Goal: Task Accomplishment & Management: Manage account settings

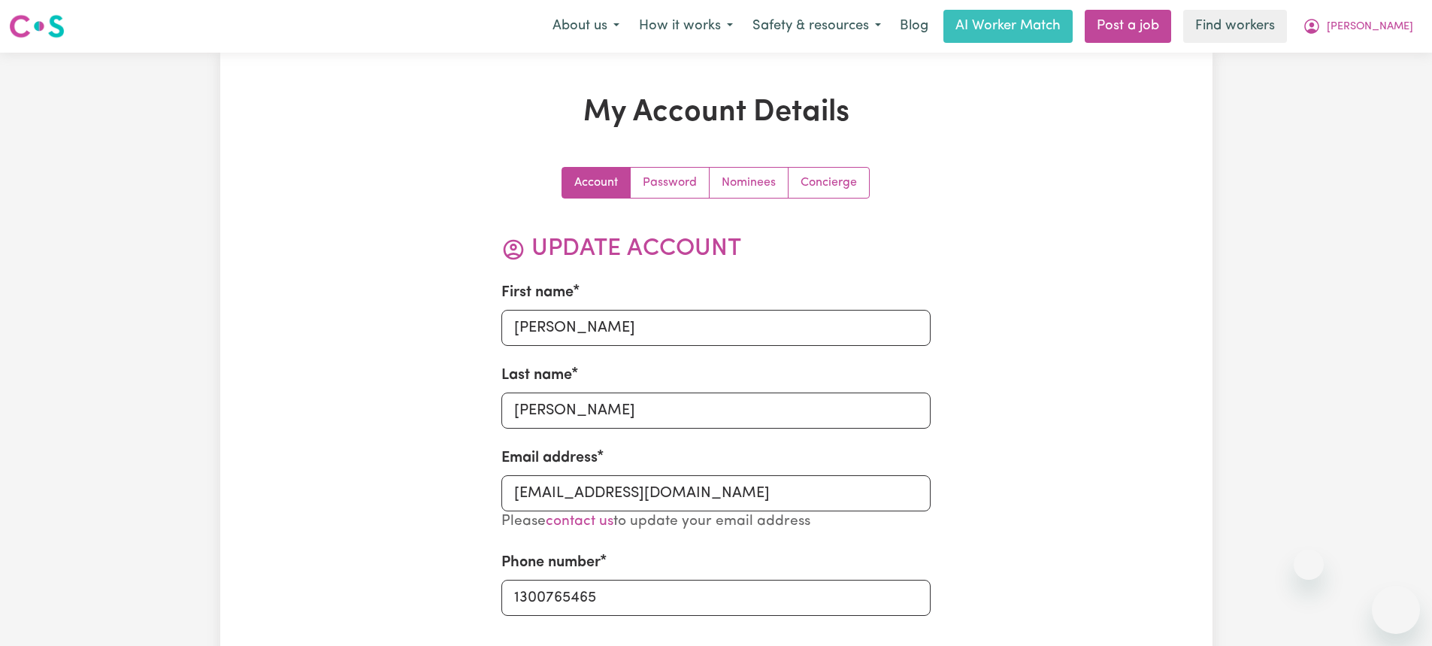
select select "Australian"
click at [604, 6] on nav "Menu About us How it works Safety & resources Blog AI Worker Match Post a job F…" at bounding box center [716, 26] width 1432 height 53
click at [614, 20] on button "About us" at bounding box center [586, 27] width 86 height 32
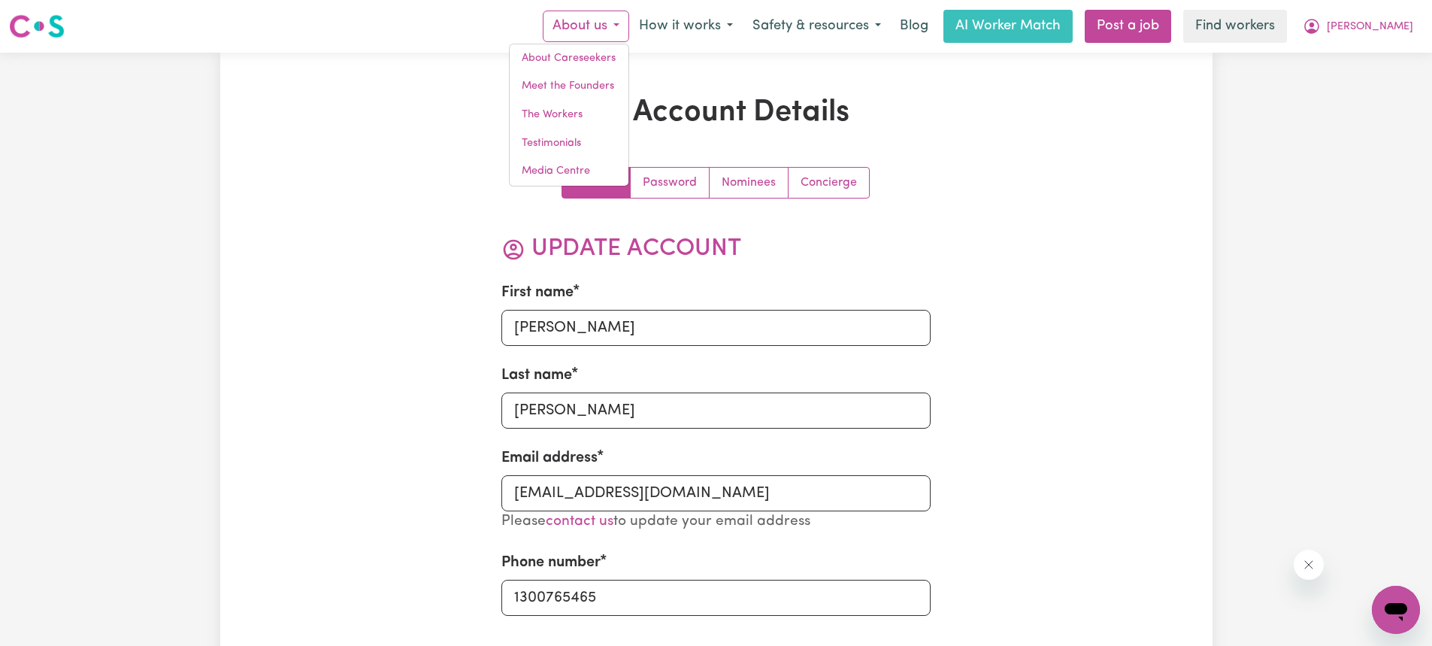
click at [522, 96] on h1 "My Account Details" at bounding box center [716, 113] width 643 height 36
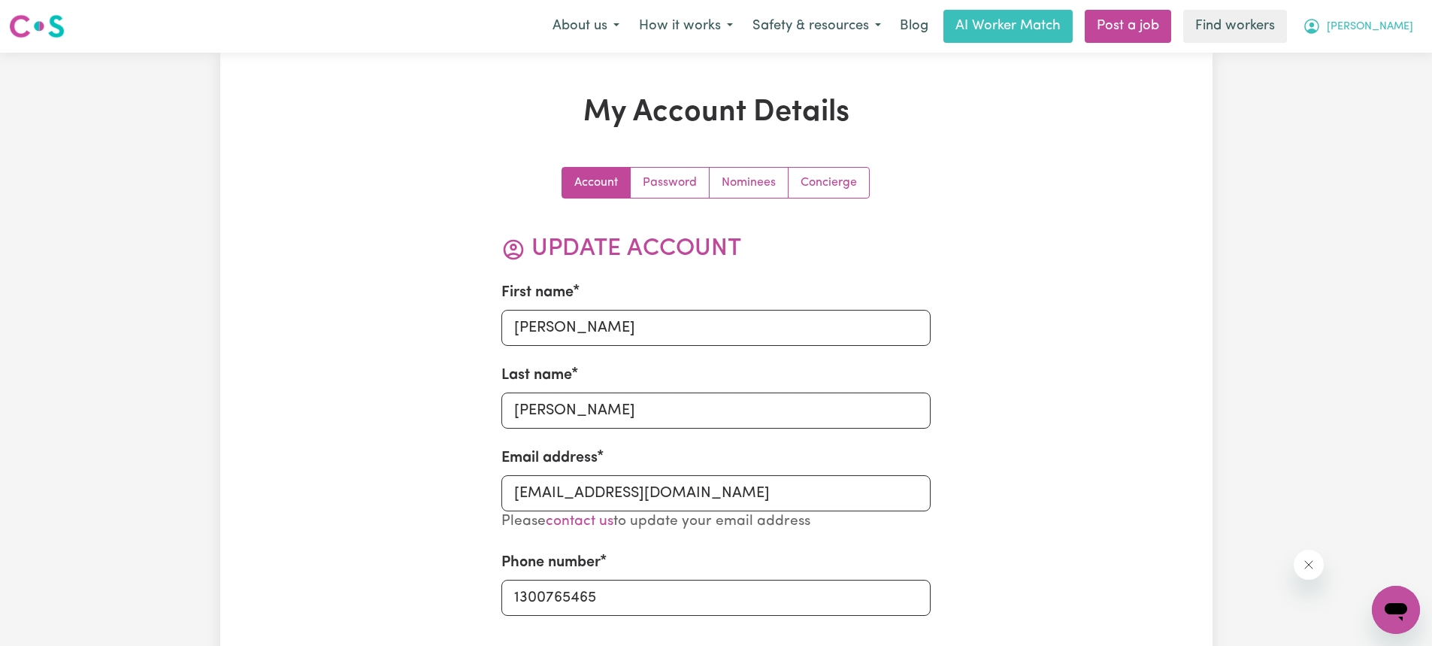
click at [1351, 16] on button "[PERSON_NAME]" at bounding box center [1358, 27] width 130 height 32
click at [1369, 58] on link "My Dashboard" at bounding box center [1362, 58] width 119 height 29
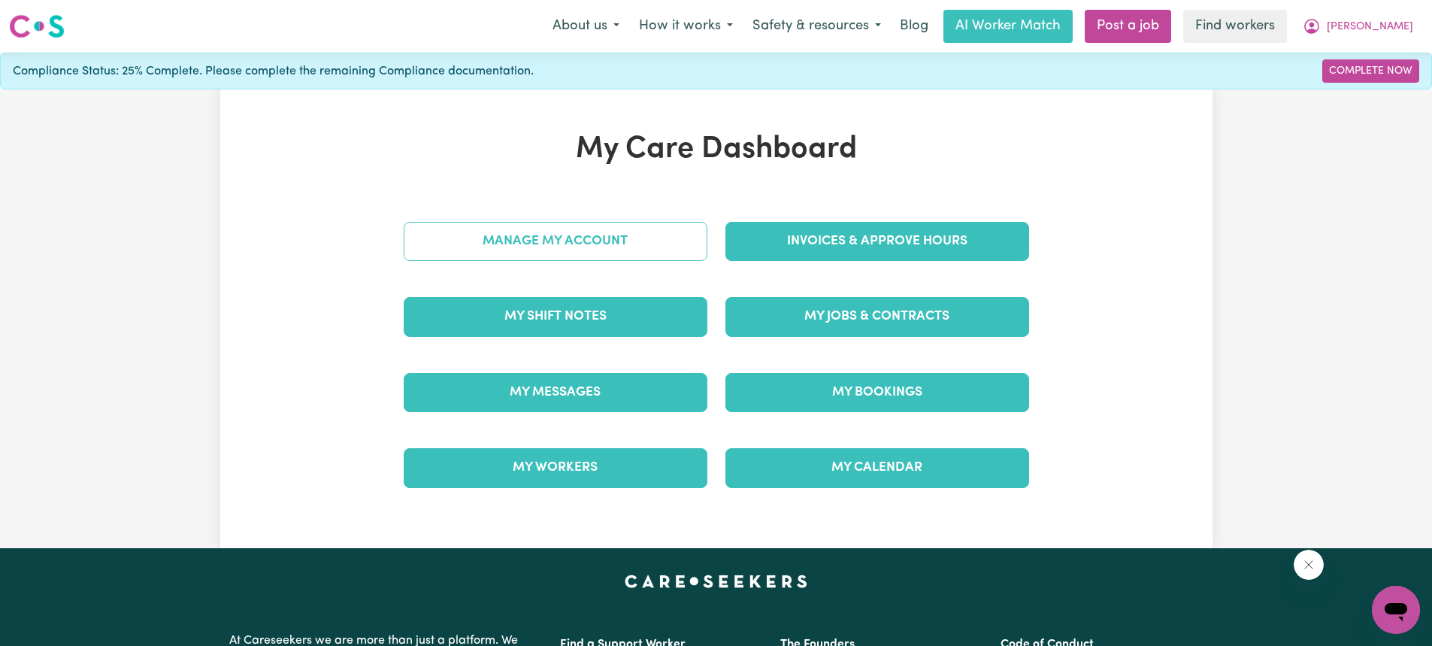
click at [589, 241] on link "Manage My Account" at bounding box center [556, 241] width 304 height 39
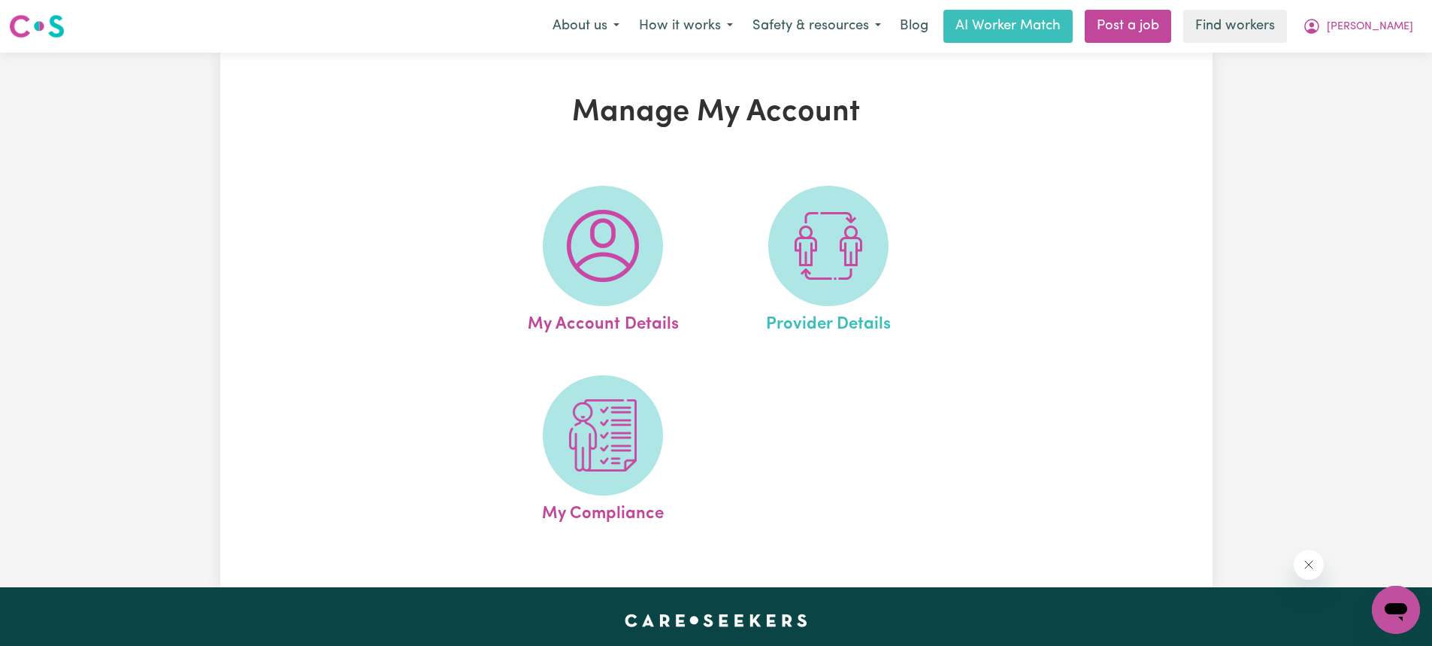
click at [888, 270] on link "Provider Details" at bounding box center [828, 262] width 216 height 152
select select "NDIS_FUNDING_AGENCY_MANAGED"
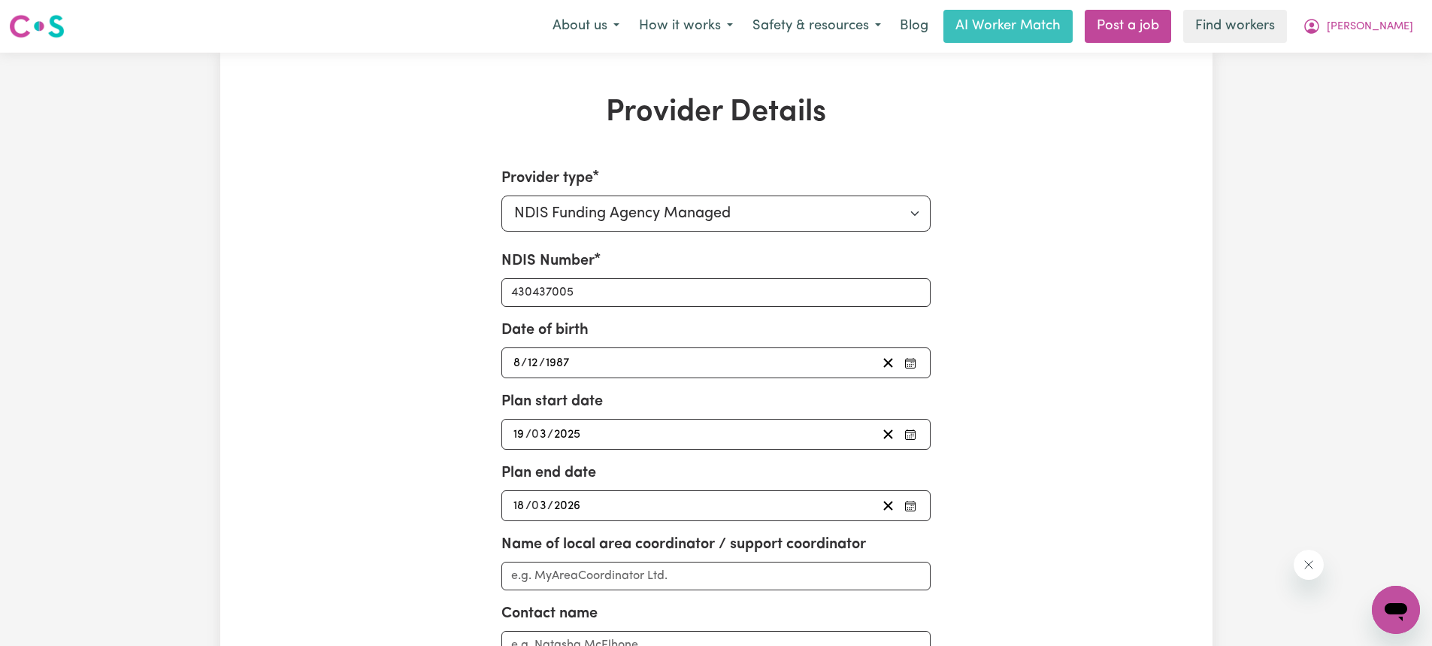
click at [822, 258] on div "NDIS Number 430437005" at bounding box center [715, 278] width 429 height 57
click at [1309, 230] on div "Provider Details Provider type Select your provider type... Privately Aged Care…" at bounding box center [716, 522] width 1432 height 938
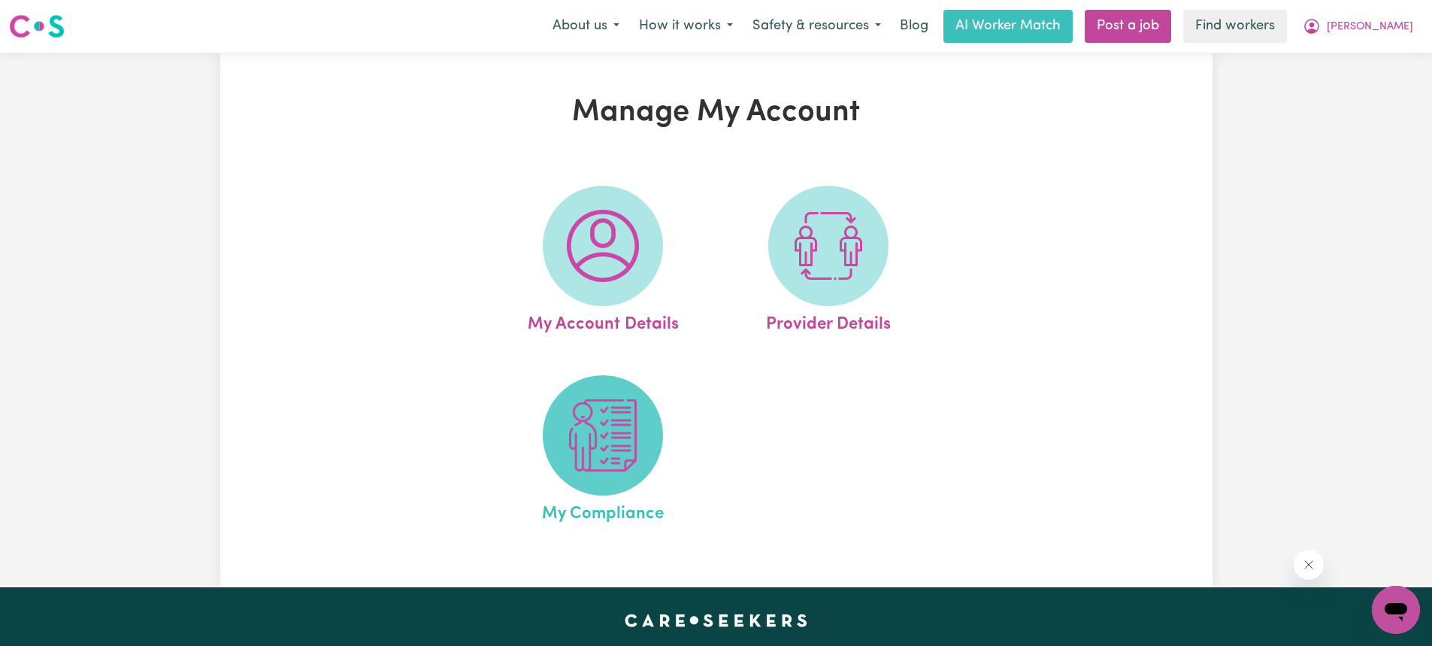
click at [602, 460] on img at bounding box center [603, 435] width 72 height 72
